Goal: Ask a question: Seek information or help from site administrators or community

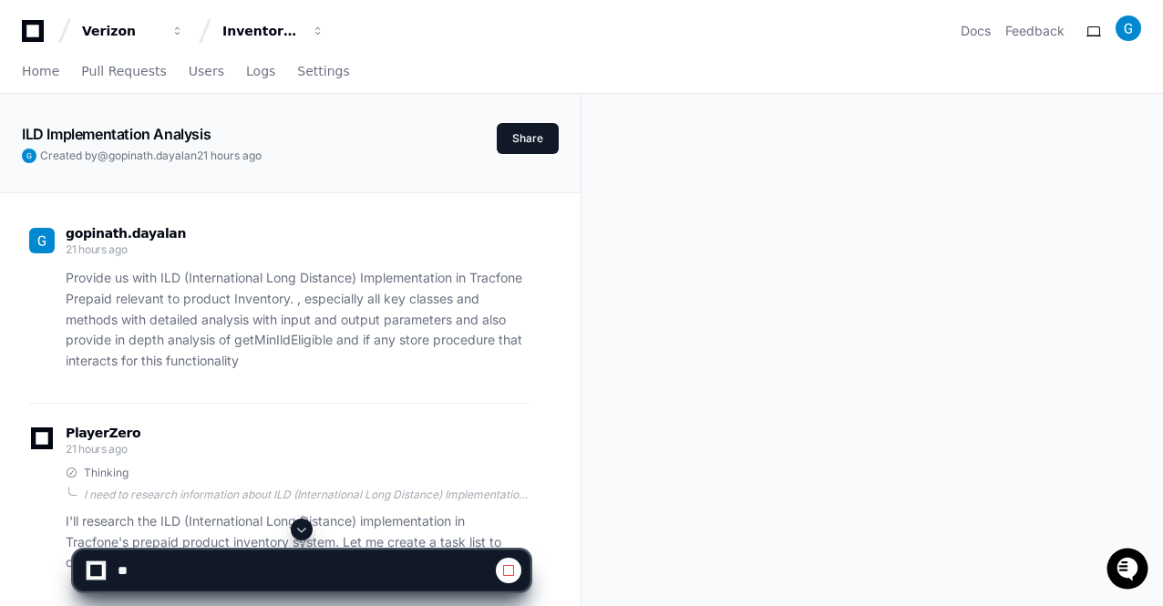
click at [295, 528] on span at bounding box center [301, 529] width 15 height 15
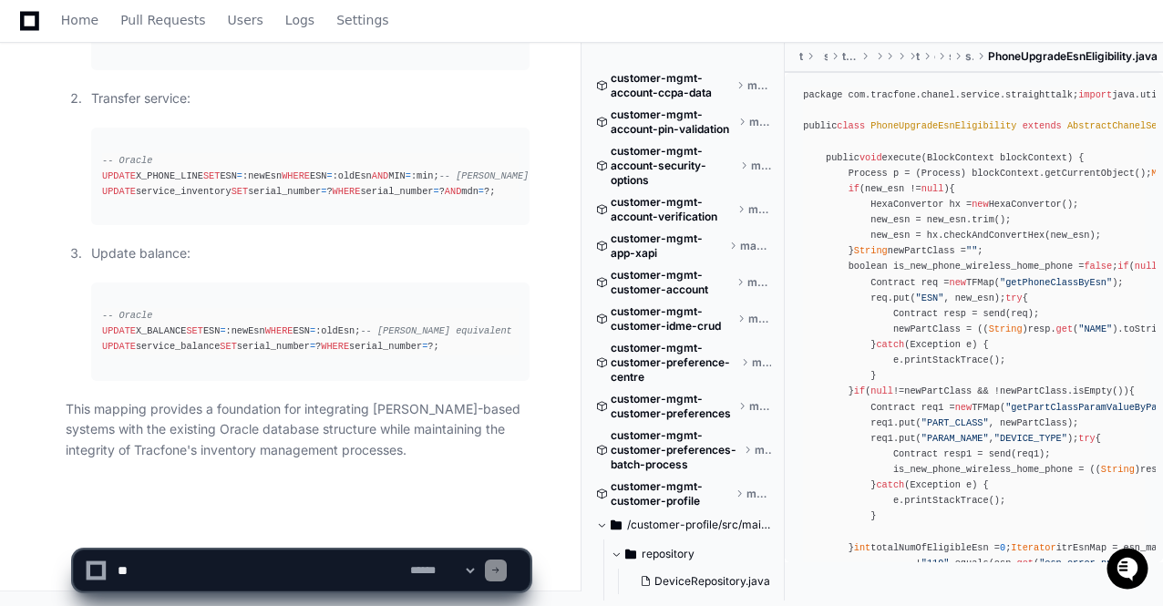
click at [143, 564] on textarea at bounding box center [260, 571] width 293 height 40
paste textarea "**********"
type textarea "*"
paste textarea "**********"
click at [116, 562] on textarea at bounding box center [260, 571] width 293 height 40
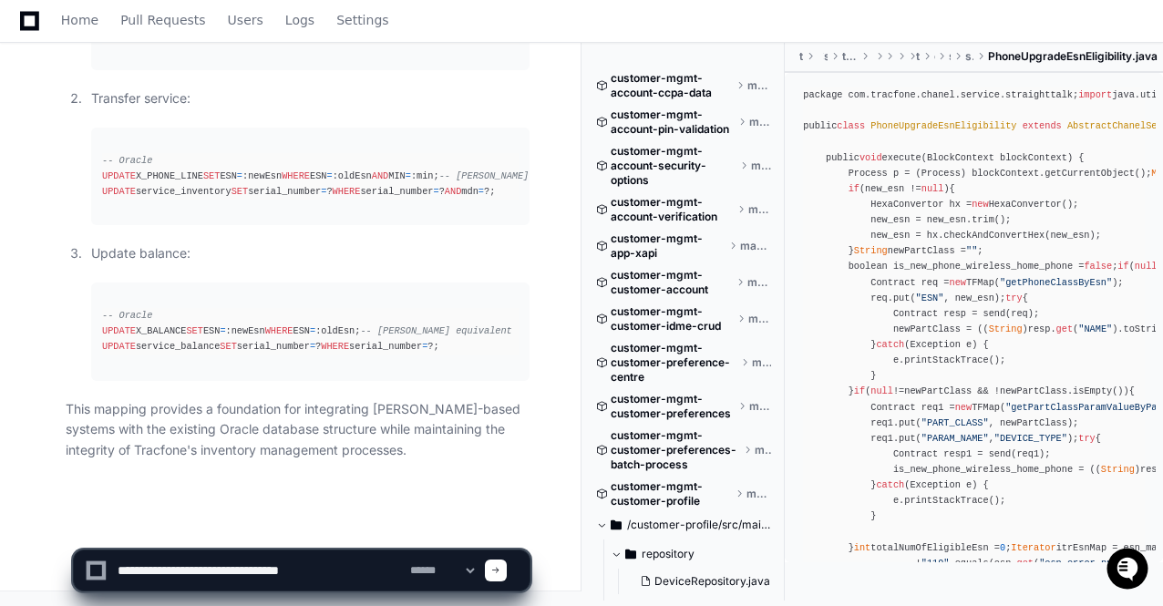
click at [144, 569] on textarea at bounding box center [260, 571] width 293 height 40
click at [182, 568] on textarea at bounding box center [260, 571] width 293 height 40
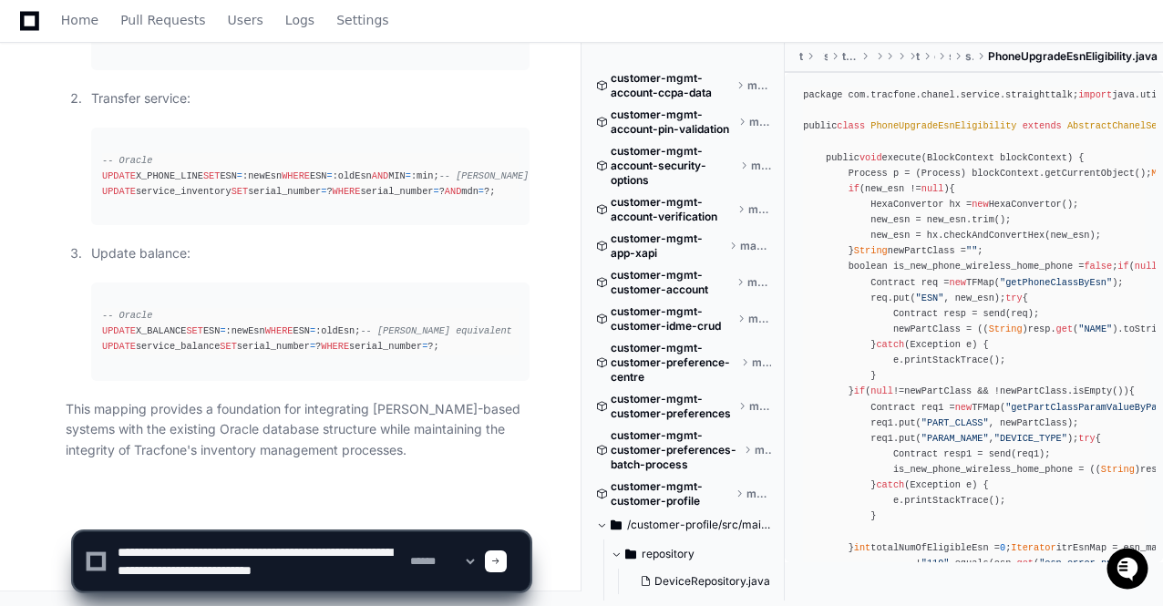
scroll to position [5, 0]
click at [297, 549] on textarea at bounding box center [260, 561] width 293 height 58
click at [139, 582] on textarea at bounding box center [260, 561] width 293 height 58
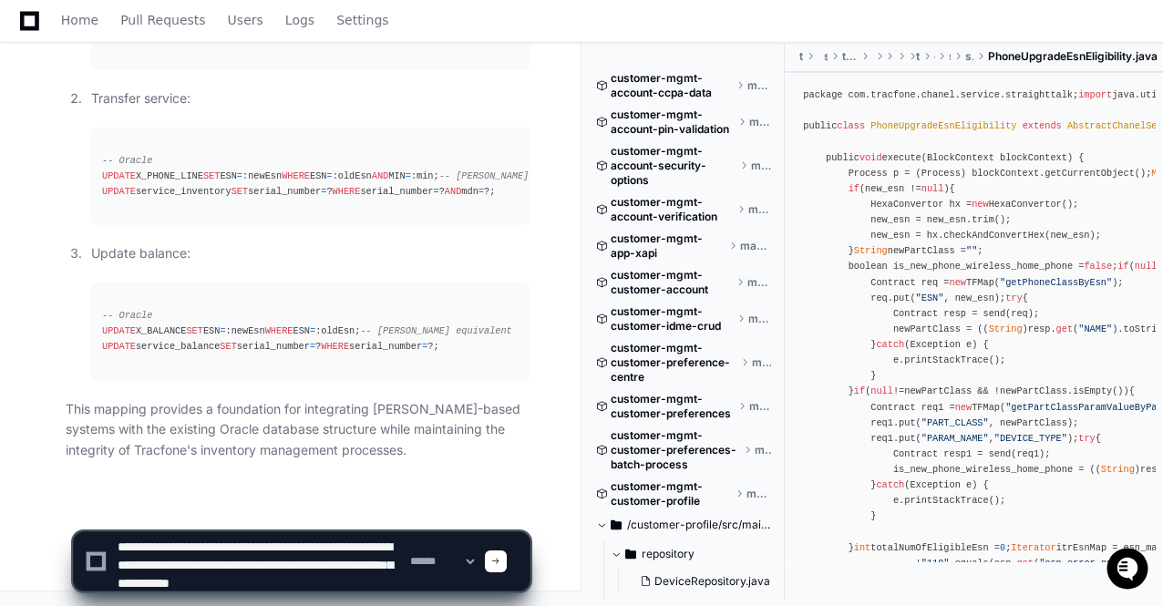
click at [393, 581] on textarea at bounding box center [260, 561] width 293 height 58
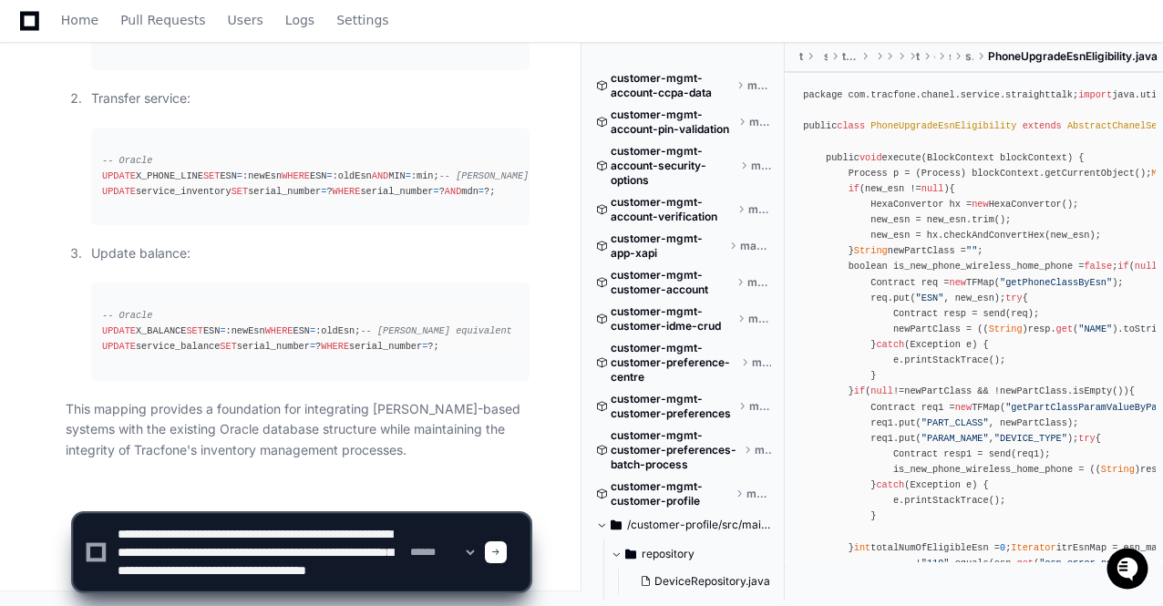
type textarea "**********"
click at [507, 551] on div at bounding box center [496, 552] width 22 height 22
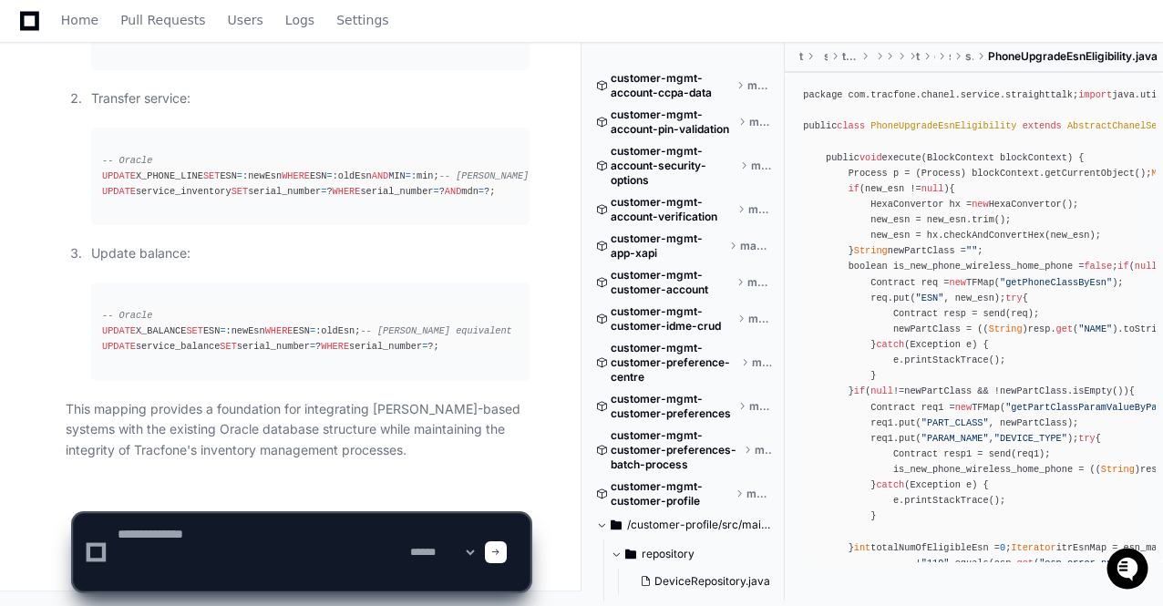
scroll to position [0, 0]
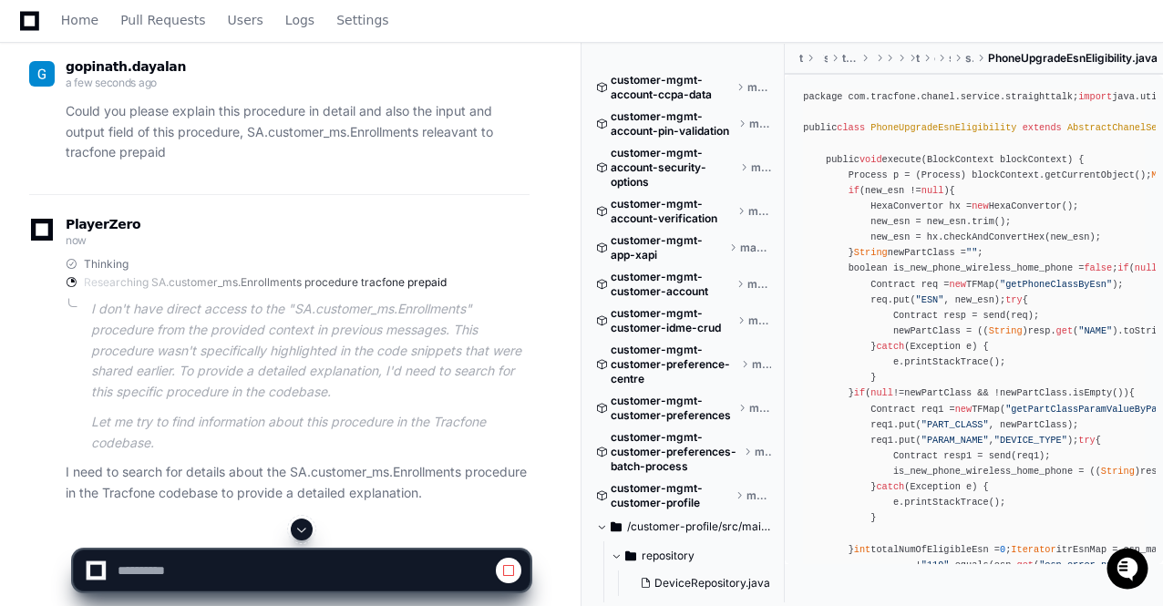
click at [299, 530] on span at bounding box center [301, 529] width 15 height 15
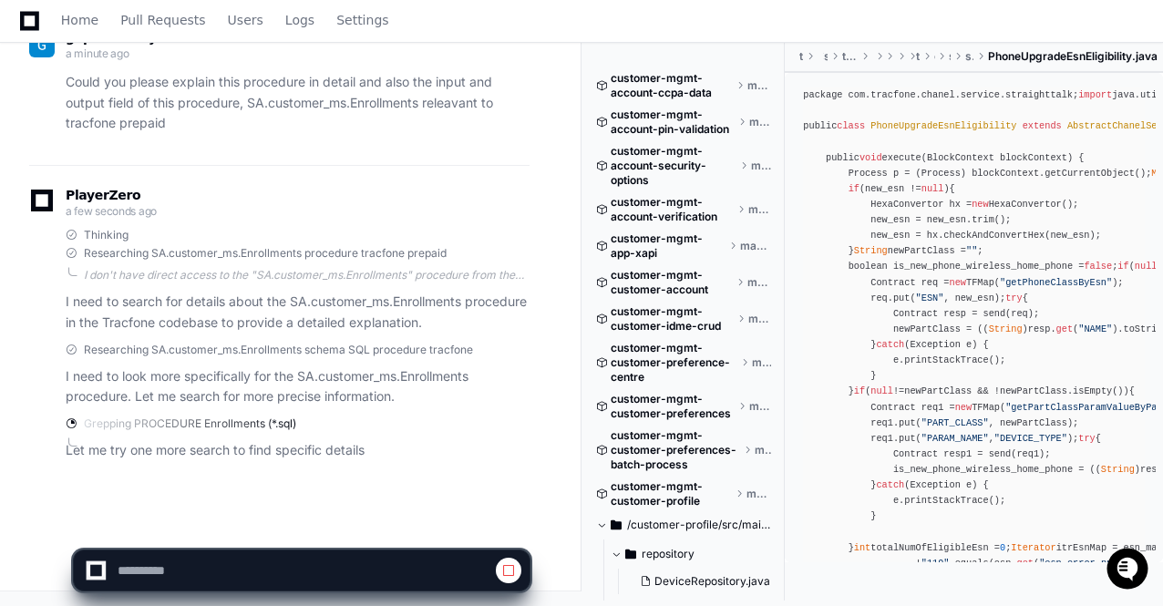
scroll to position [37626, 0]
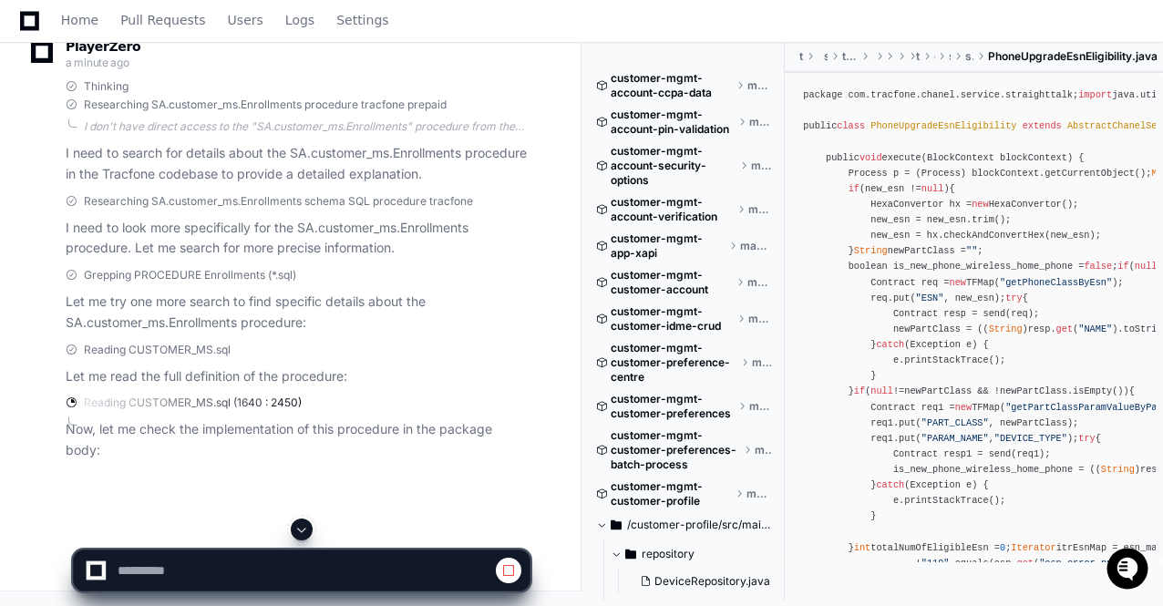
click at [304, 524] on span at bounding box center [301, 529] width 15 height 15
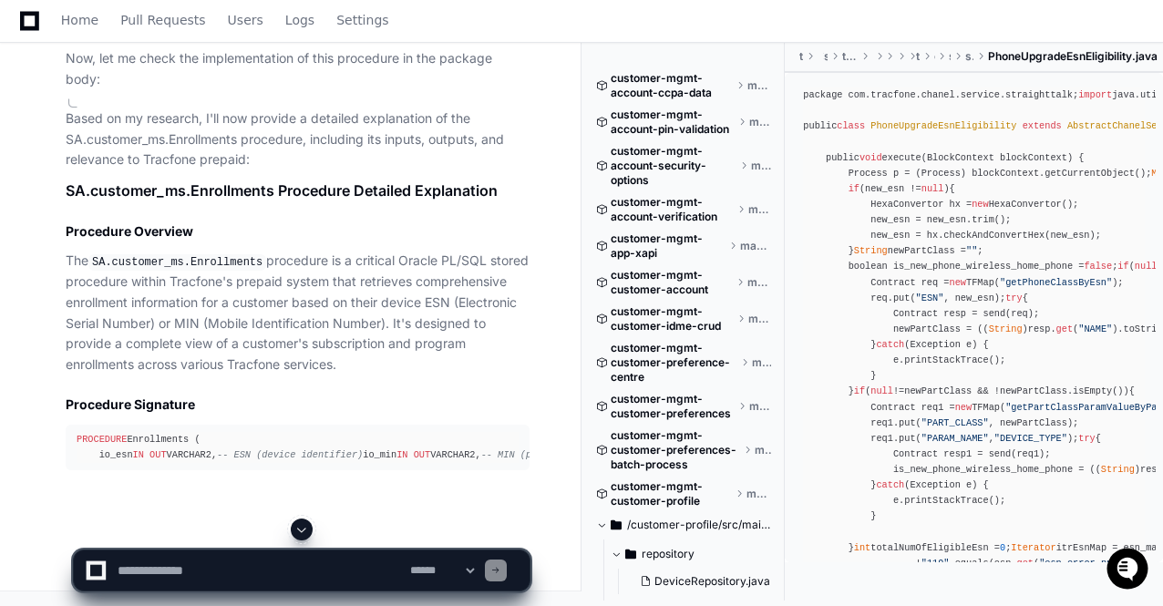
click at [304, 524] on span at bounding box center [301, 529] width 15 height 15
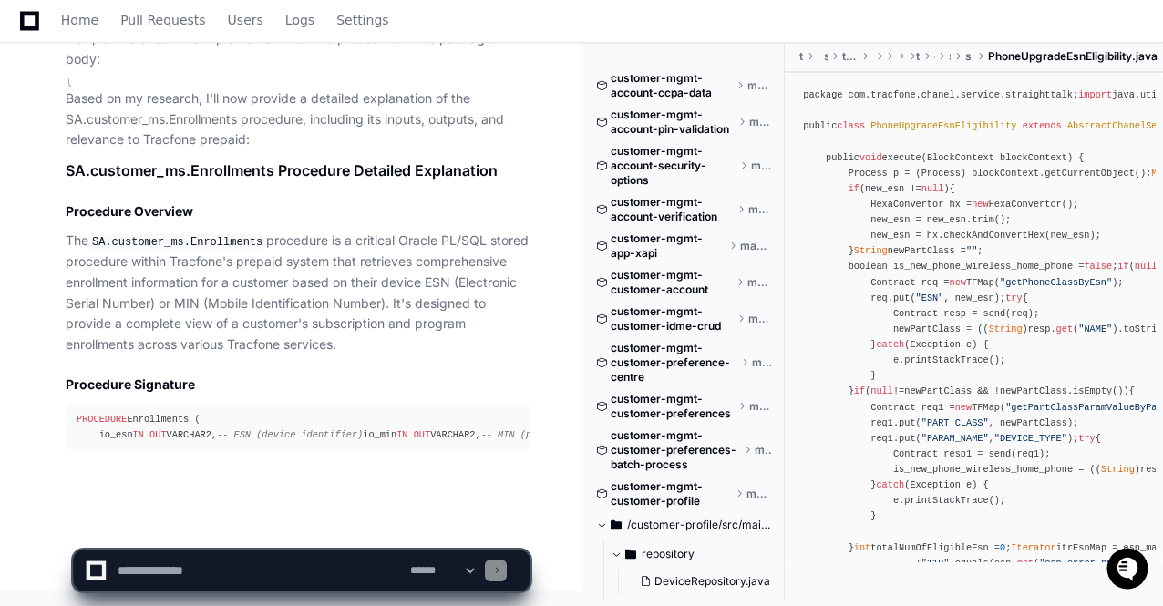
scroll to position [38193, 0]
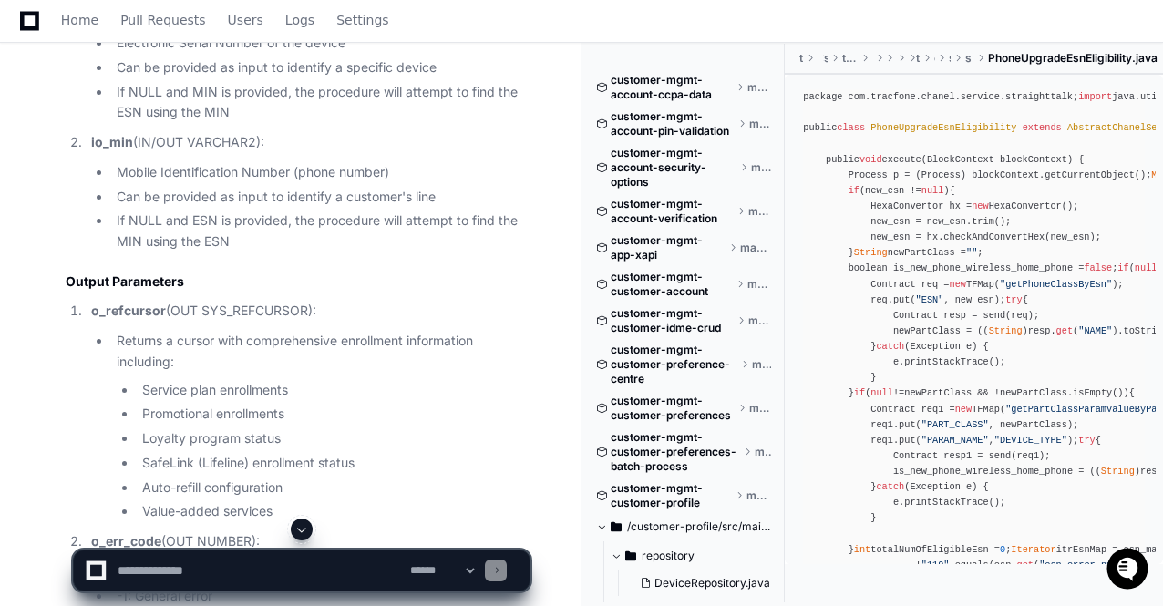
click at [304, 524] on span at bounding box center [301, 529] width 15 height 15
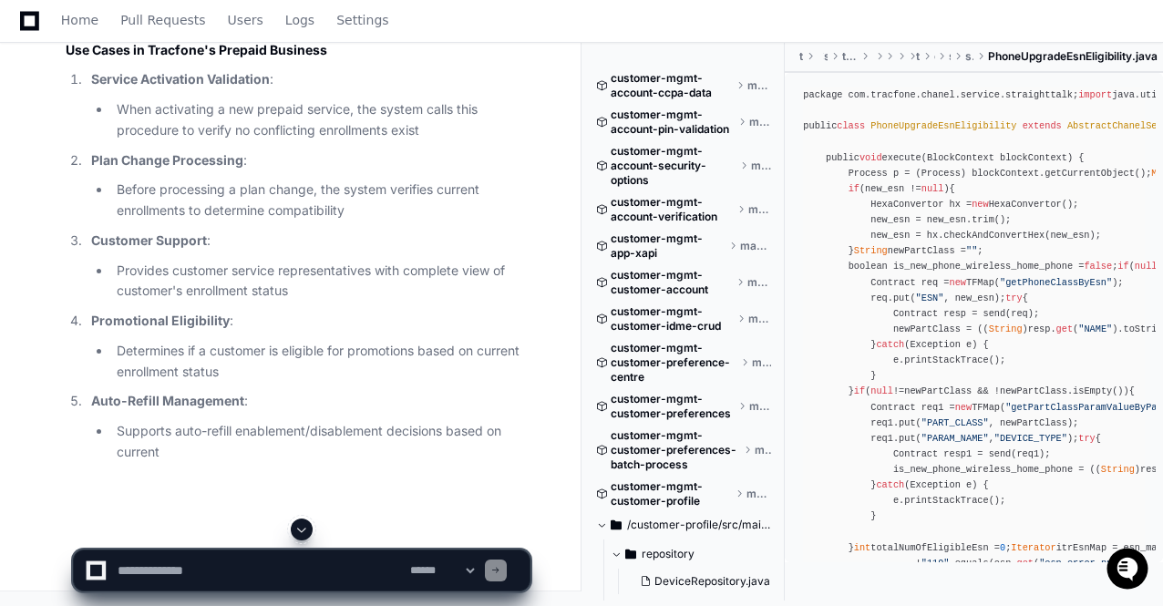
click at [304, 524] on span at bounding box center [301, 529] width 15 height 15
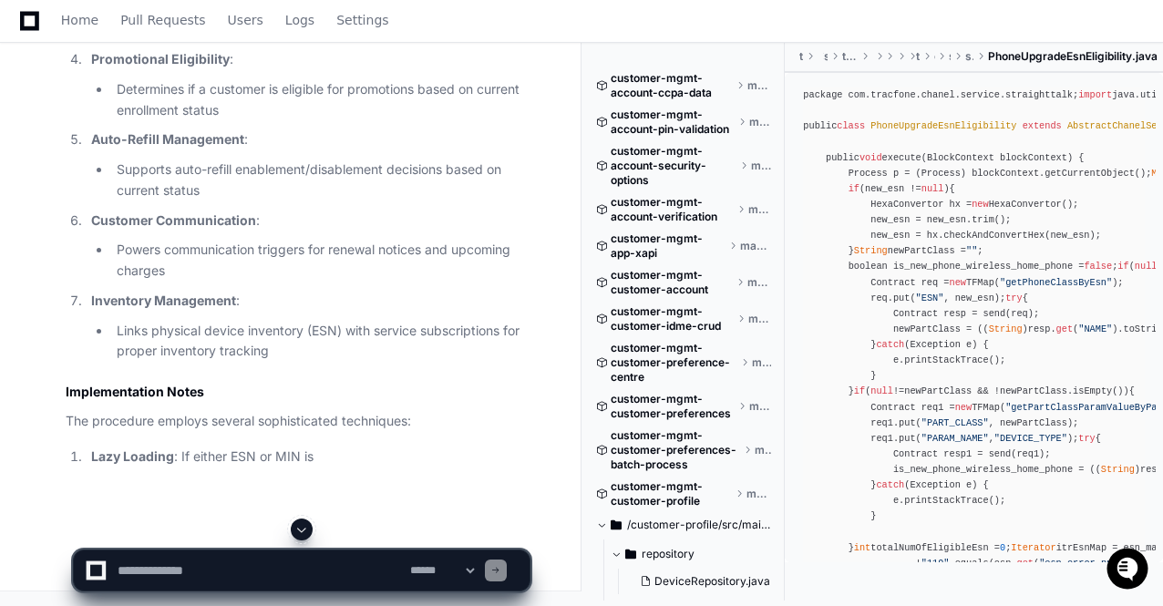
click at [304, 524] on span at bounding box center [301, 529] width 15 height 15
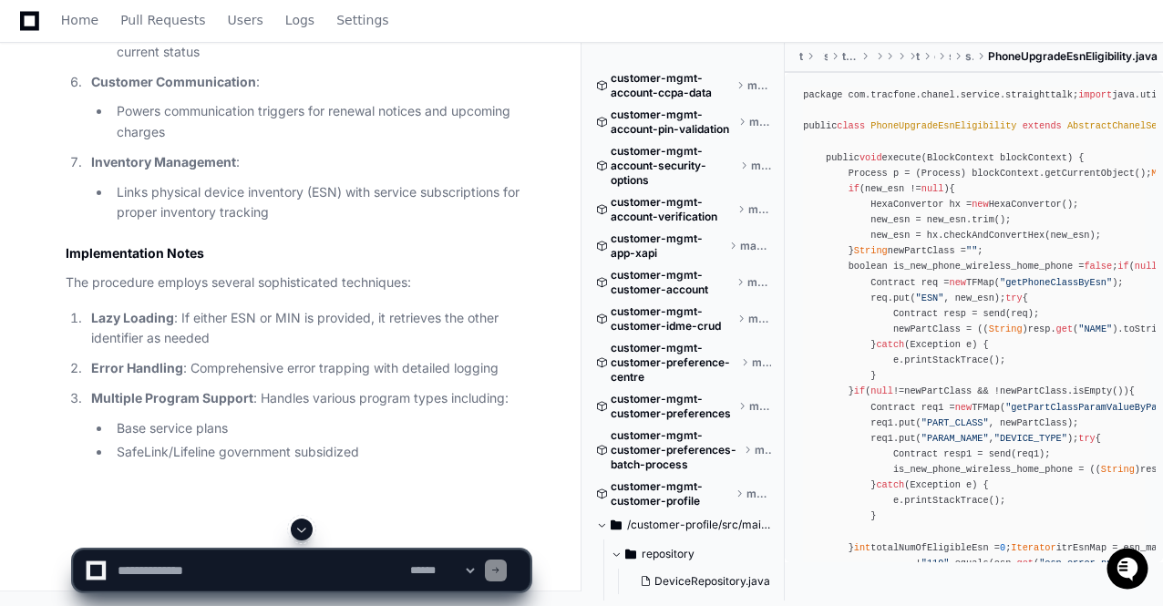
click at [304, 524] on span at bounding box center [301, 529] width 15 height 15
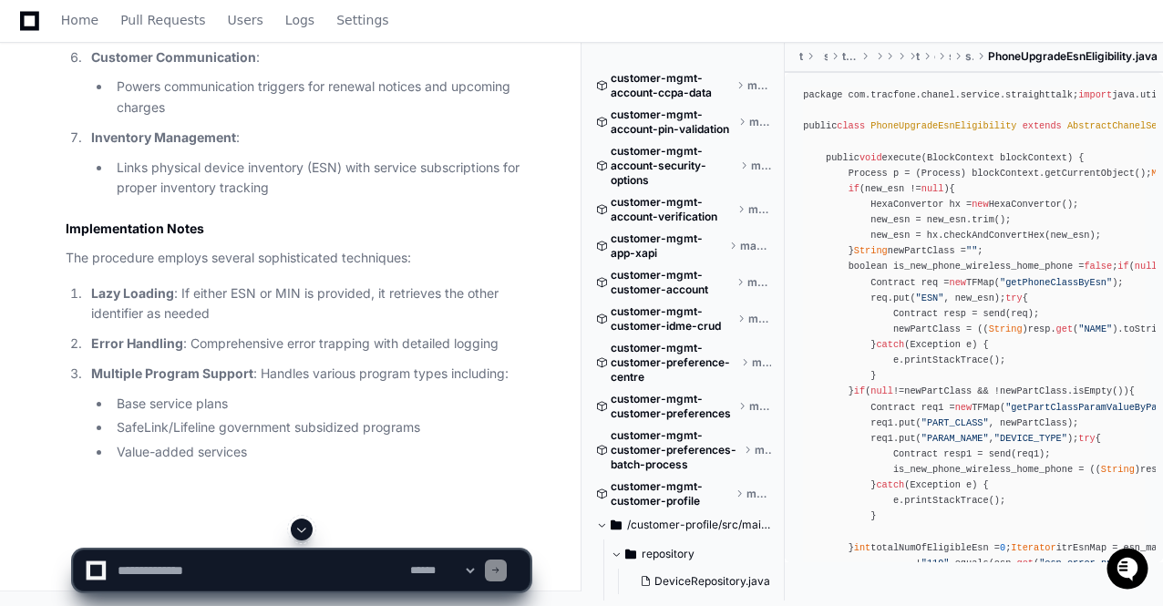
scroll to position [41518, 0]
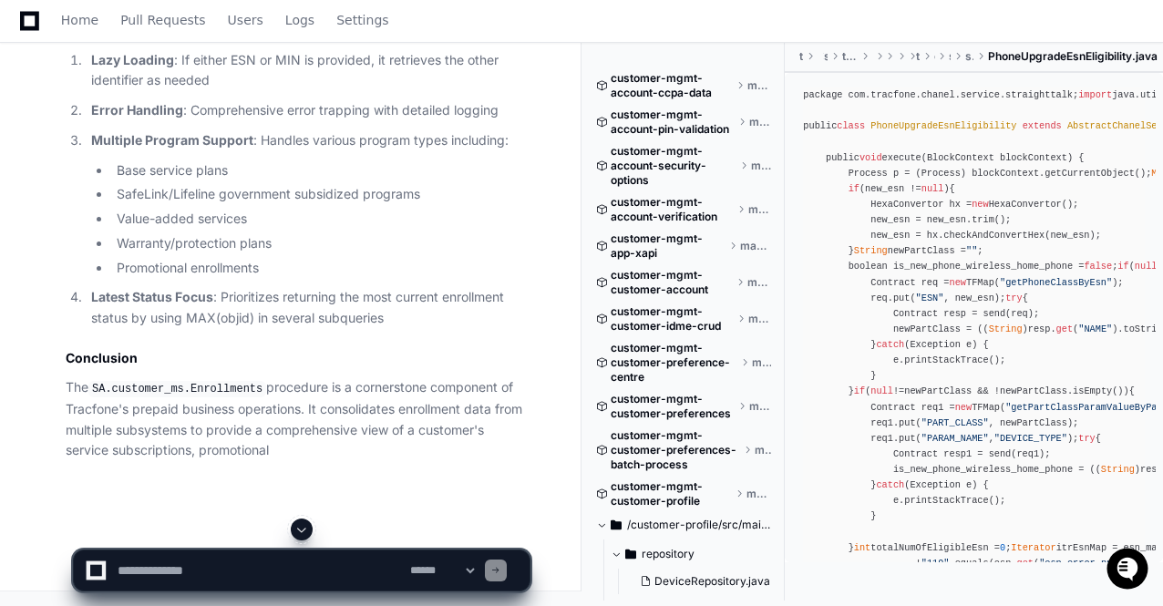
click at [304, 524] on span at bounding box center [301, 529] width 15 height 15
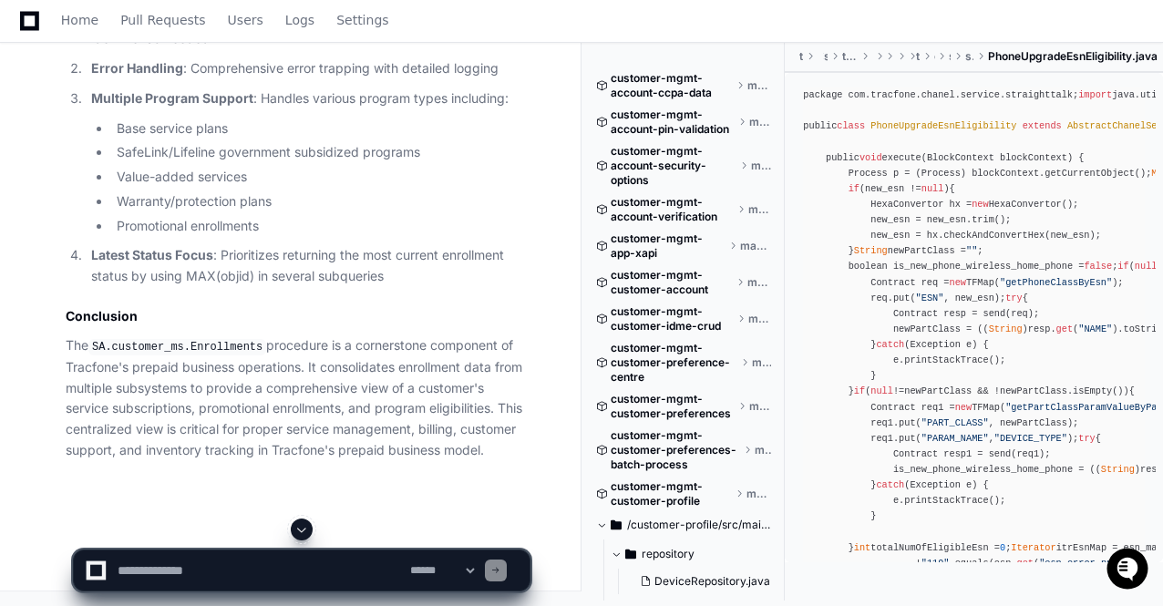
click at [304, 524] on span at bounding box center [301, 529] width 15 height 15
click at [327, 414] on p "The SA.customer_ms.Enrollments procedure is a cornerstone component of Tracfone…" at bounding box center [298, 397] width 464 height 125
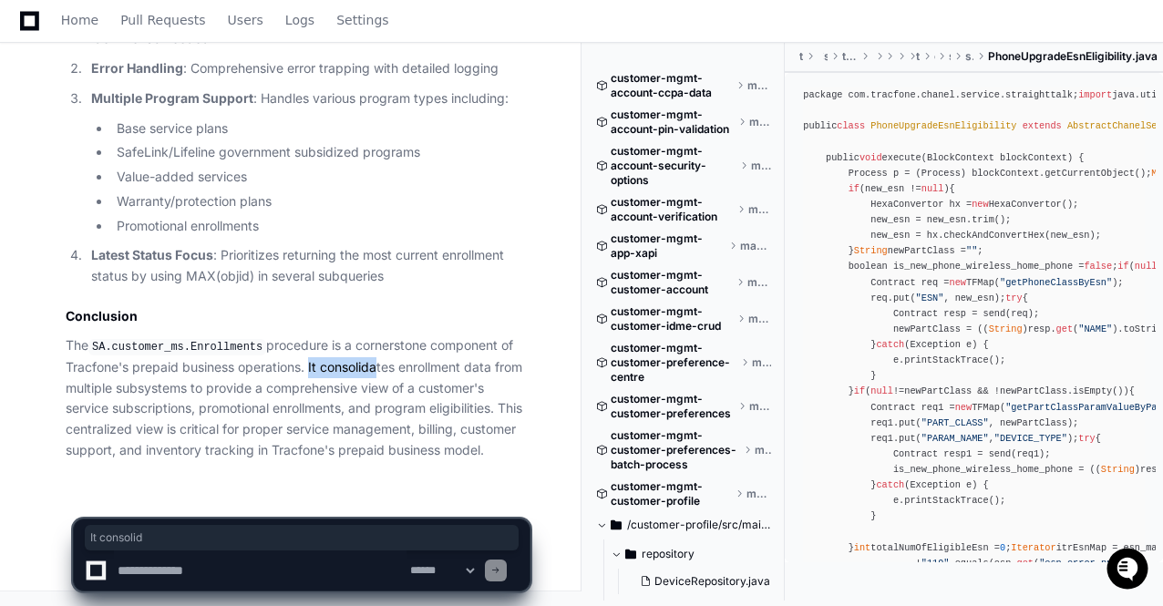
drag, startPoint x: 308, startPoint y: 366, endPoint x: 370, endPoint y: 366, distance: 62.0
click at [370, 366] on p "The SA.customer_ms.Enrollments procedure is a cornerstone component of Tracfone…" at bounding box center [298, 397] width 464 height 125
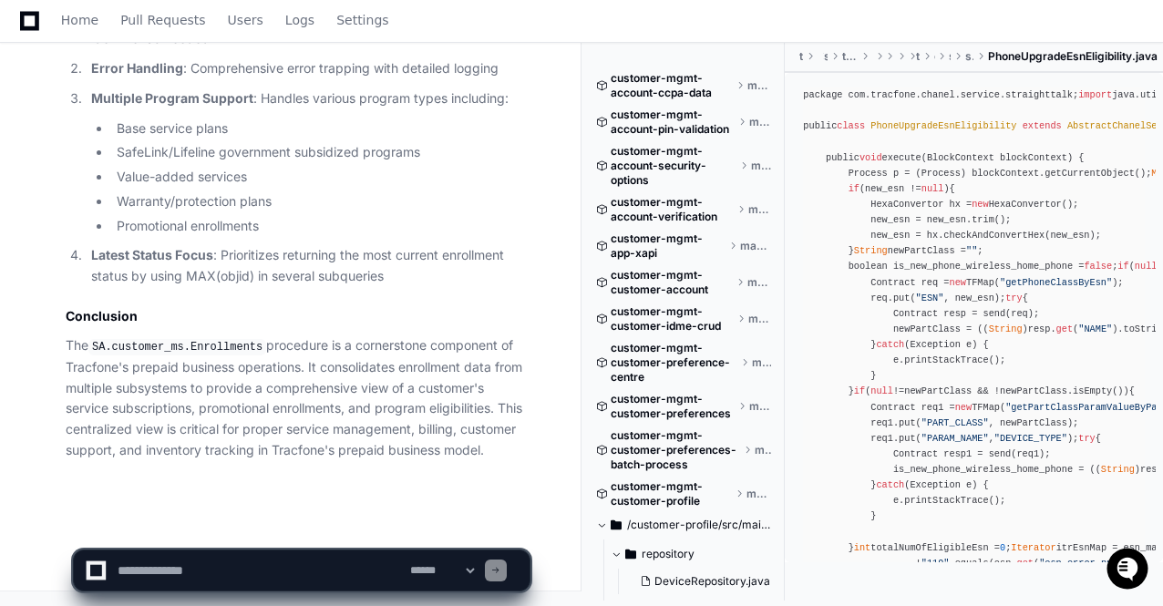
click at [444, 386] on p "The SA.customer_ms.Enrollments procedure is a cornerstone component of Tracfone…" at bounding box center [298, 397] width 464 height 125
click at [179, 568] on textarea at bounding box center [260, 571] width 293 height 40
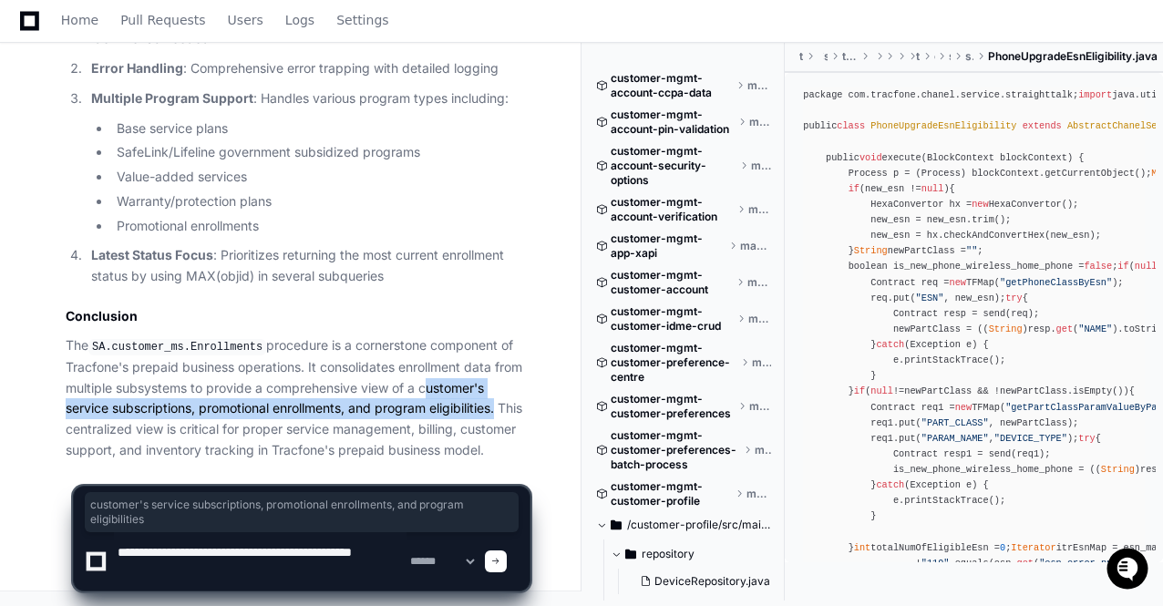
drag, startPoint x: 422, startPoint y: 390, endPoint x: 497, endPoint y: 411, distance: 77.6
click at [497, 411] on p "The SA.customer_ms.Enrollments procedure is a cornerstone component of Tracfone…" at bounding box center [298, 397] width 464 height 125
copy p "customer's service subscriptions, promotional enrollments, and program eligibil…"
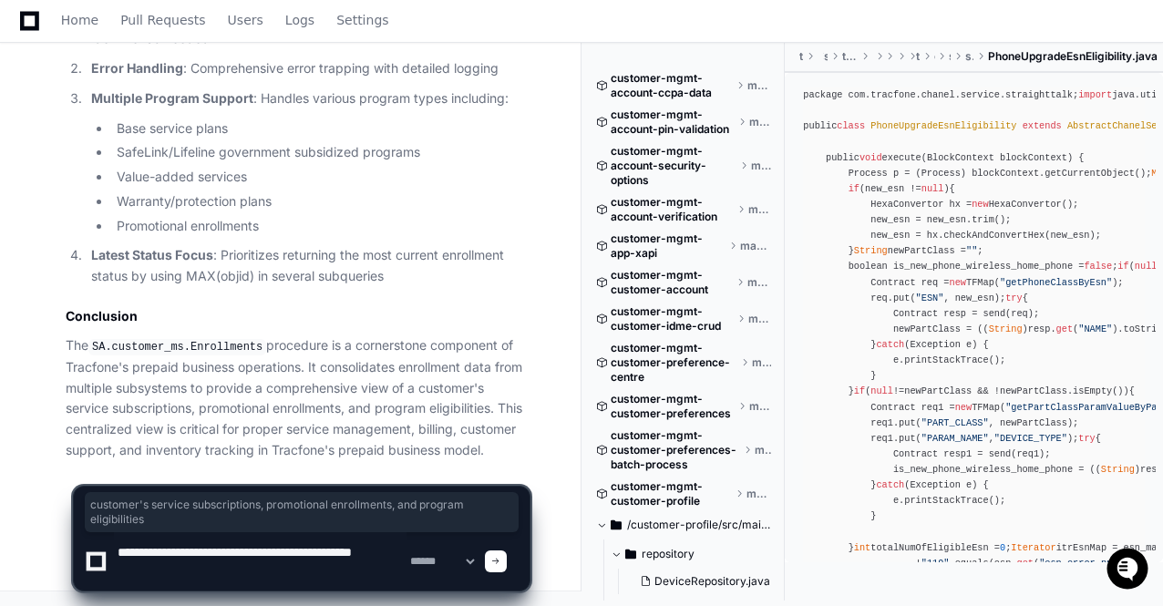
click at [252, 579] on textarea at bounding box center [260, 561] width 293 height 58
paste textarea "**********"
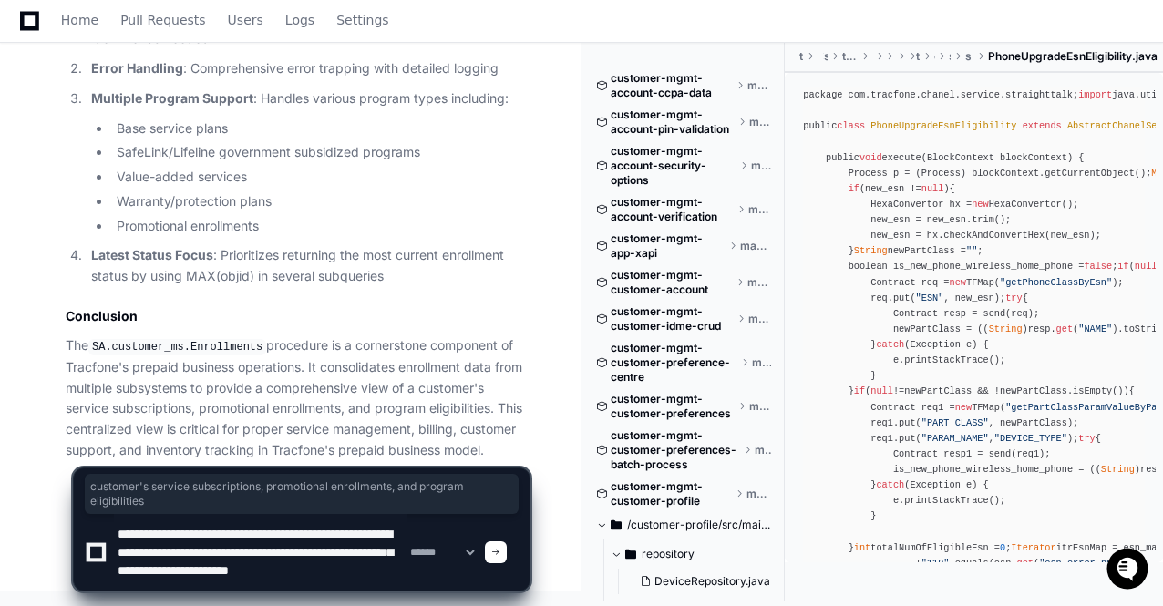
type textarea "**********"
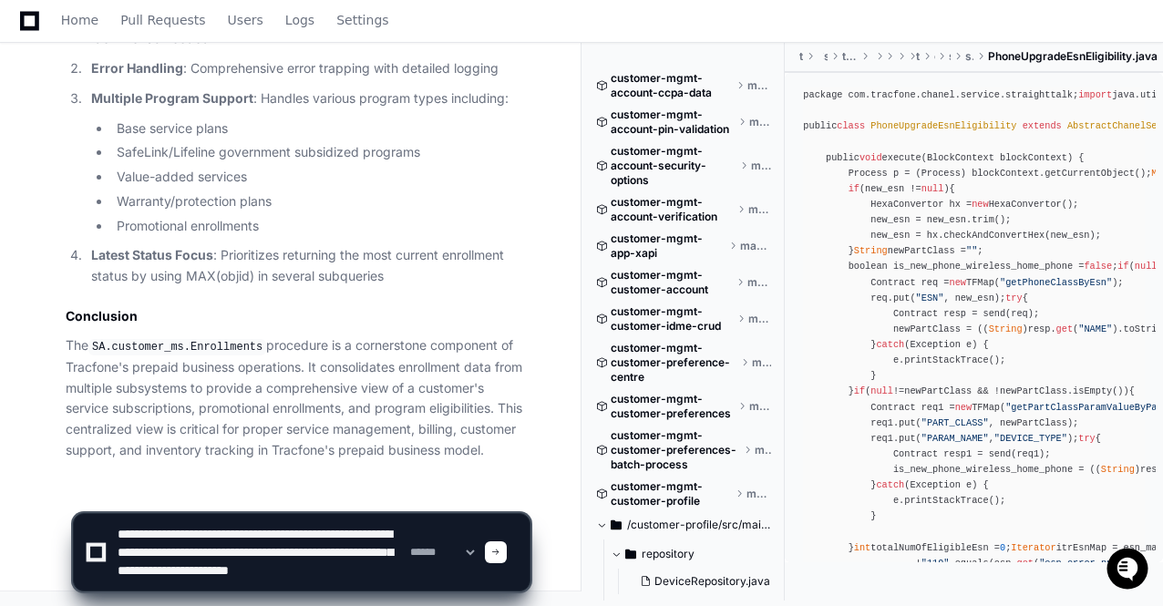
click at [500, 548] on span at bounding box center [495, 552] width 9 height 9
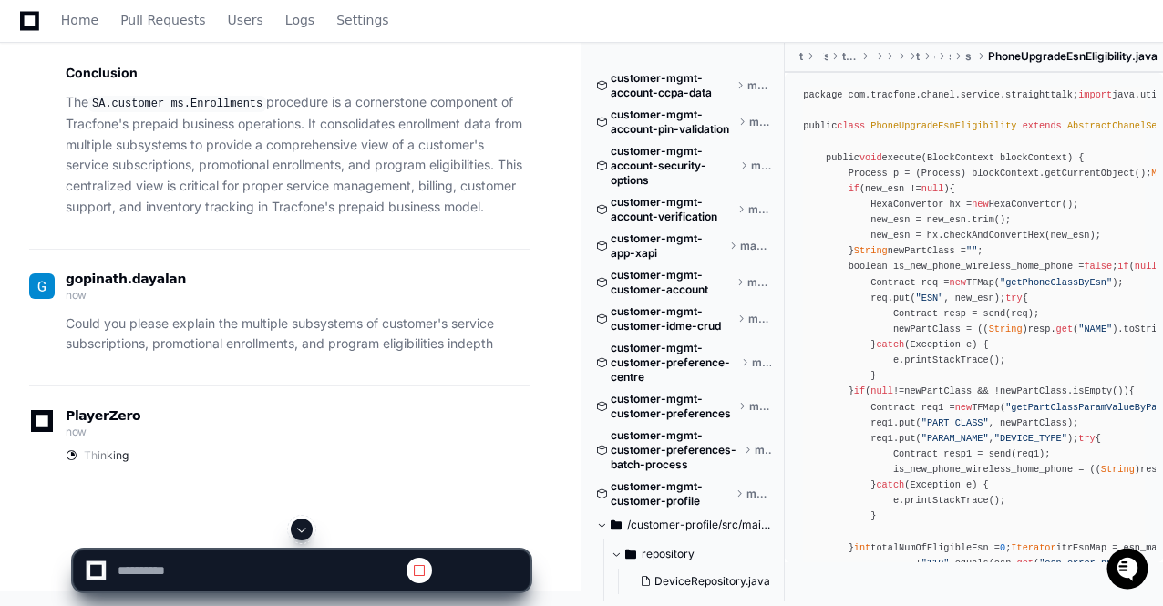
scroll to position [0, 0]
click at [262, 217] on p "The SA.customer_ms.Enrollments procedure is a cornerstone component of Tracfone…" at bounding box center [298, 154] width 464 height 125
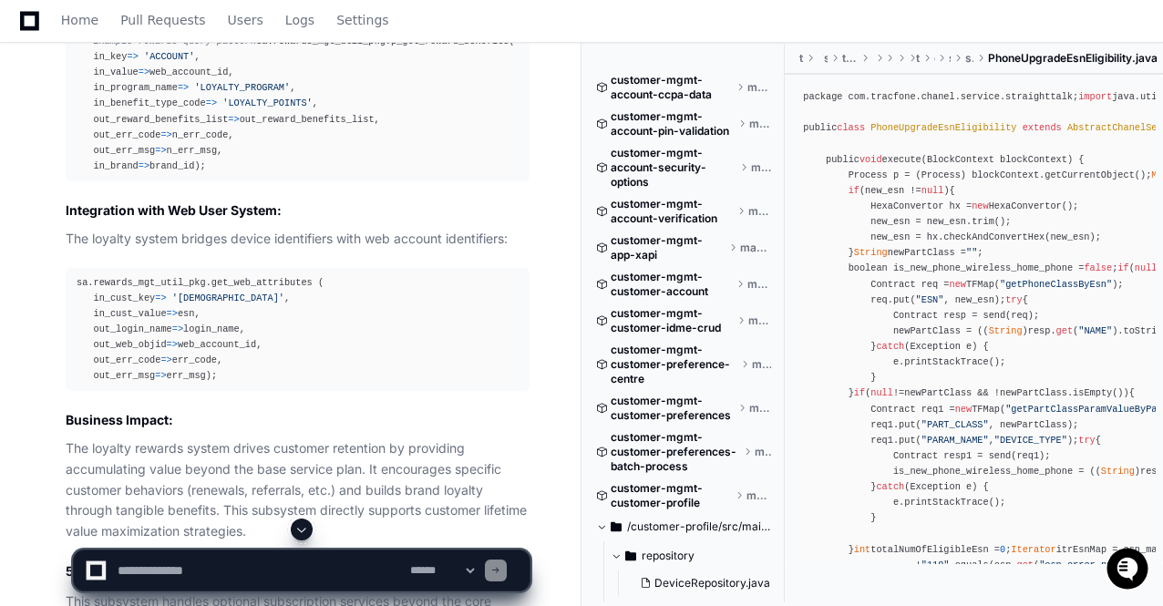
scroll to position [45185, 0]
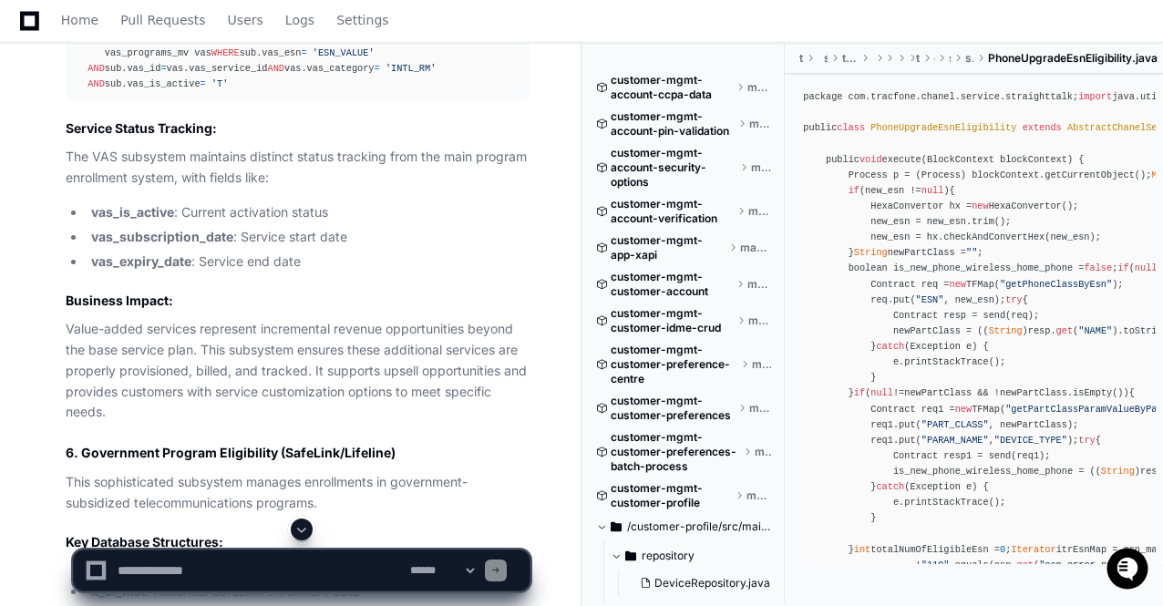
scroll to position [46096, 0]
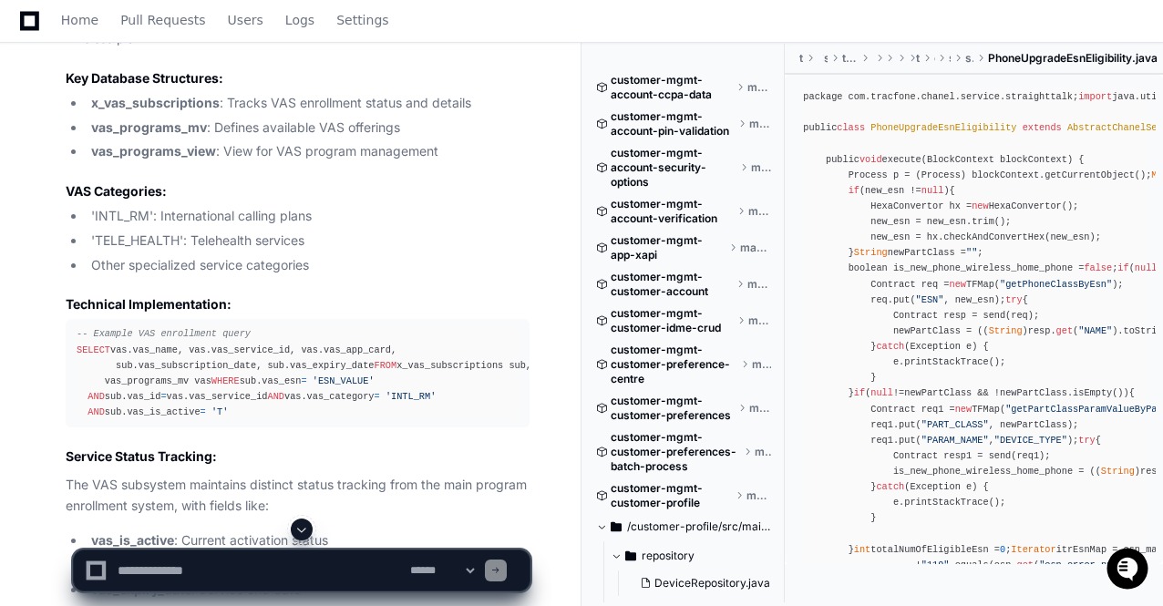
scroll to position [45841, 0]
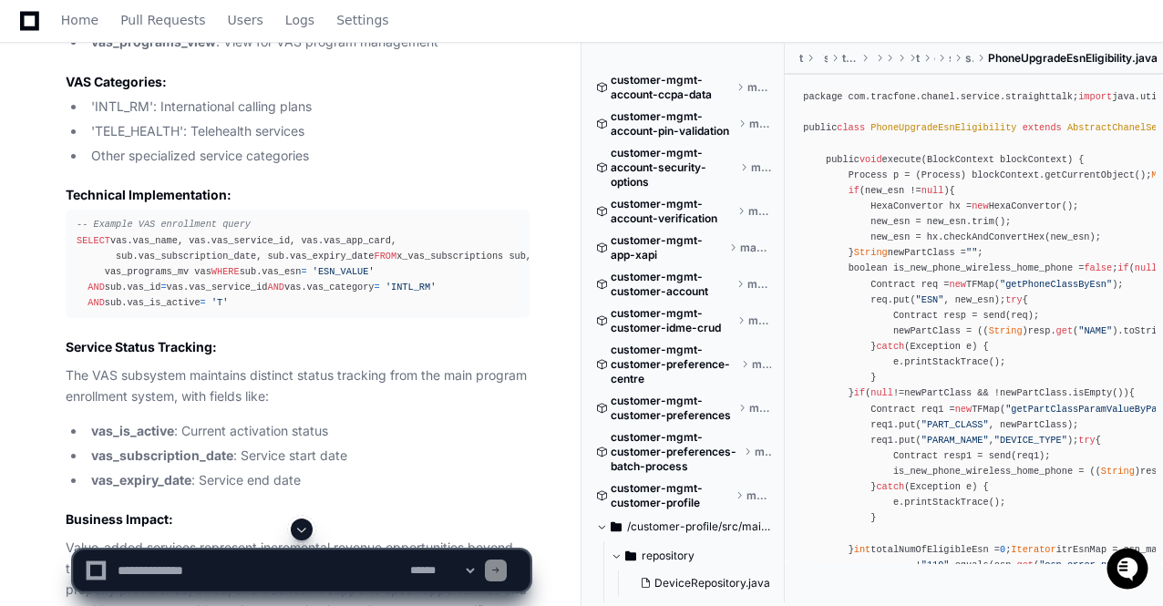
click at [303, 527] on span at bounding box center [301, 529] width 15 height 15
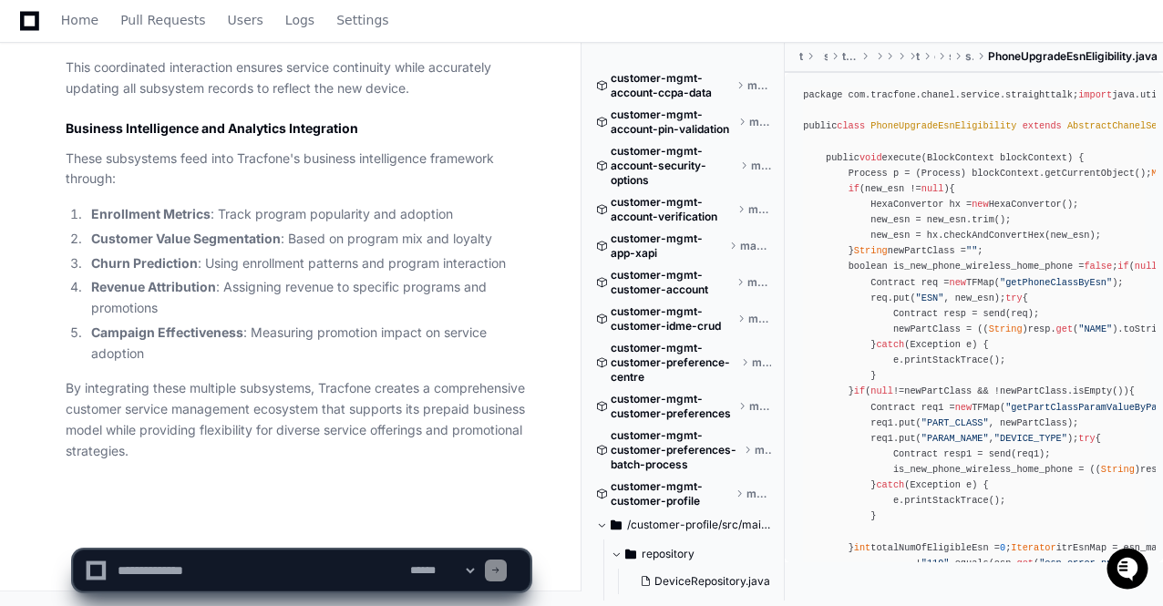
click at [321, 459] on p "By integrating these multiple subsystems, Tracfone creates a comprehensive cust…" at bounding box center [298, 419] width 464 height 83
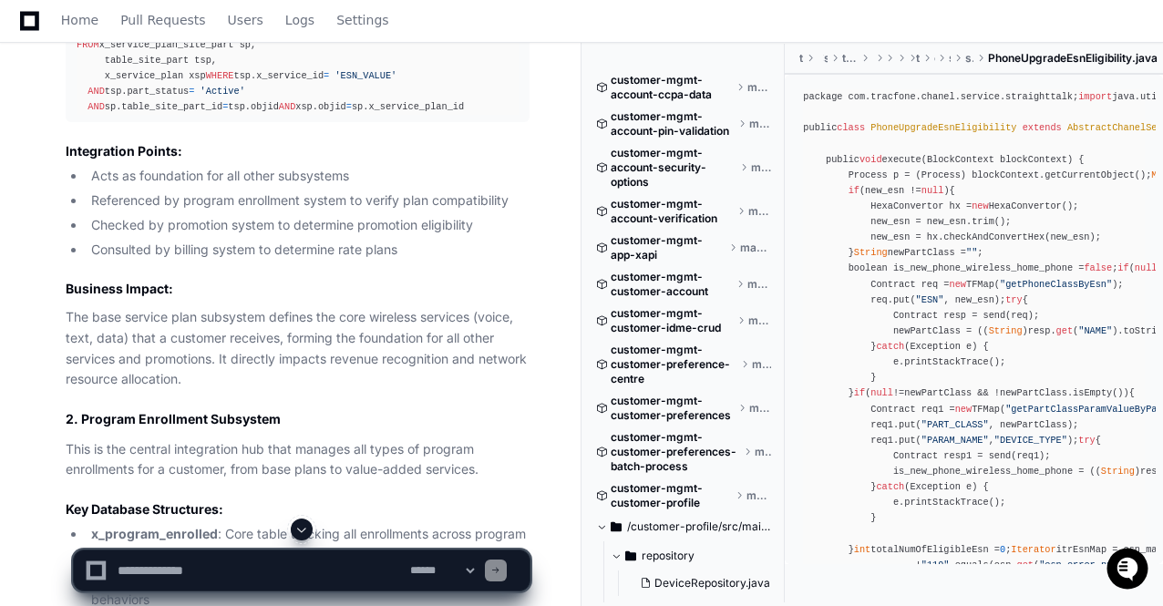
scroll to position [42487, 0]
